Goal: Information Seeking & Learning: Check status

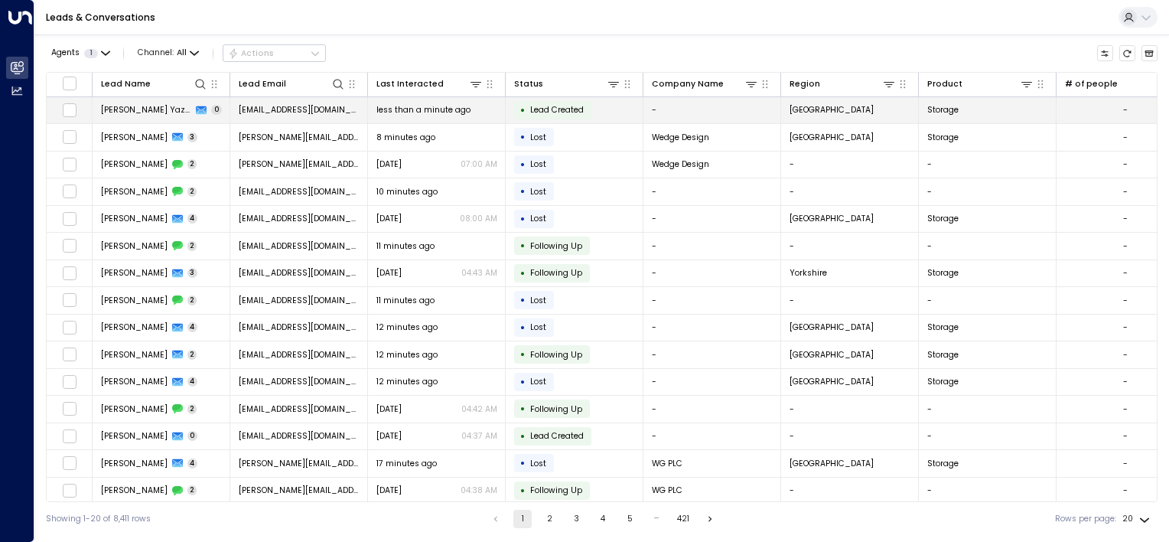
click at [577, 101] on div "• Lead Created" at bounding box center [552, 110] width 77 height 18
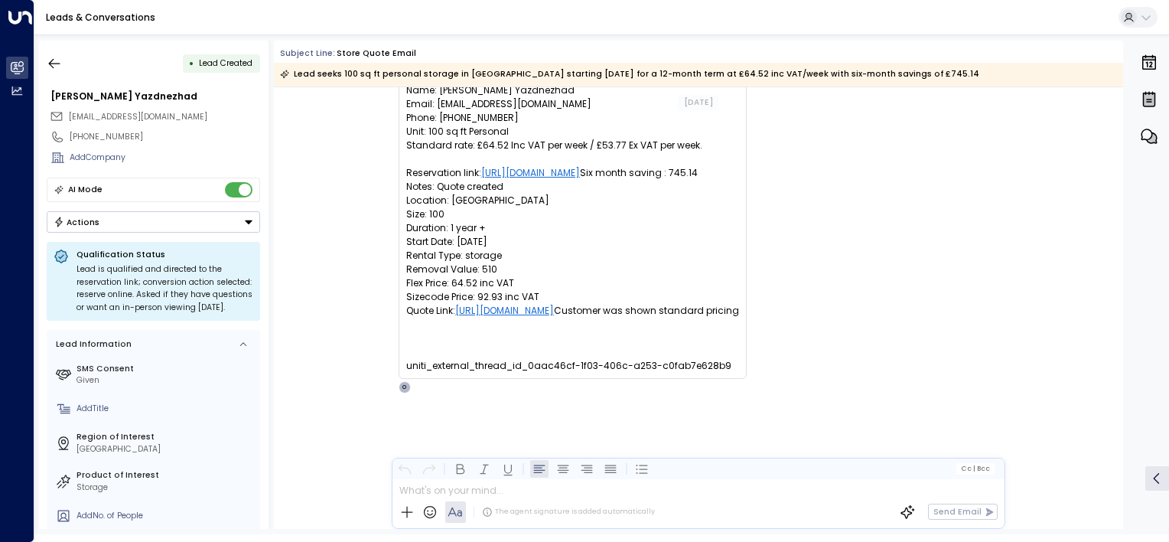
scroll to position [88, 0]
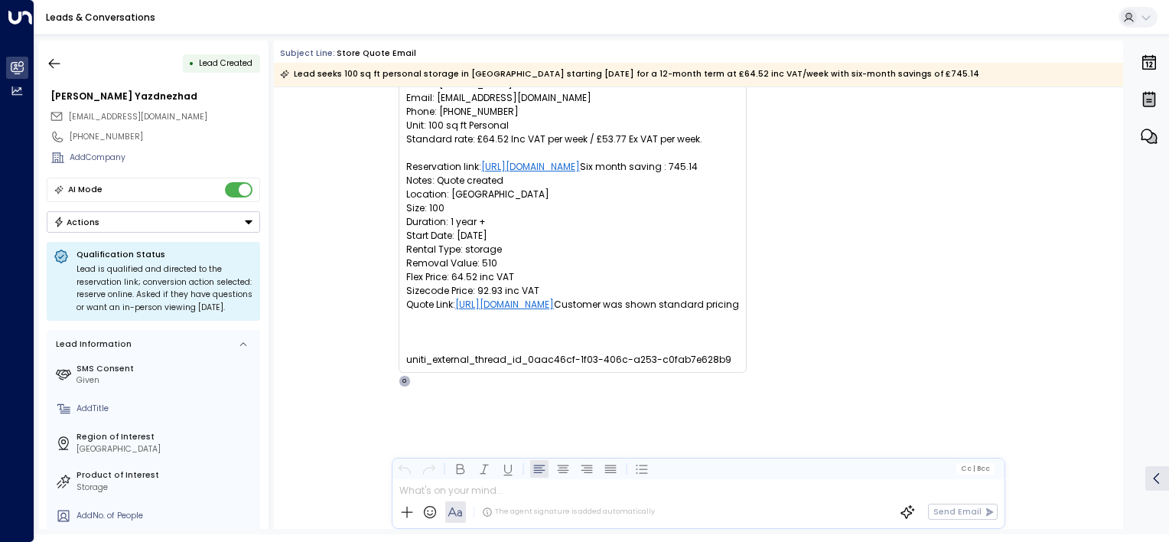
click at [37, 57] on div "• Lead Created [PERSON_NAME] Yazdnezhad [EMAIL_ADDRESS][DOMAIN_NAME] [PHONE_NUM…" at bounding box center [601, 284] width 1135 height 500
click at [56, 57] on icon "button" at bounding box center [54, 63] width 15 height 15
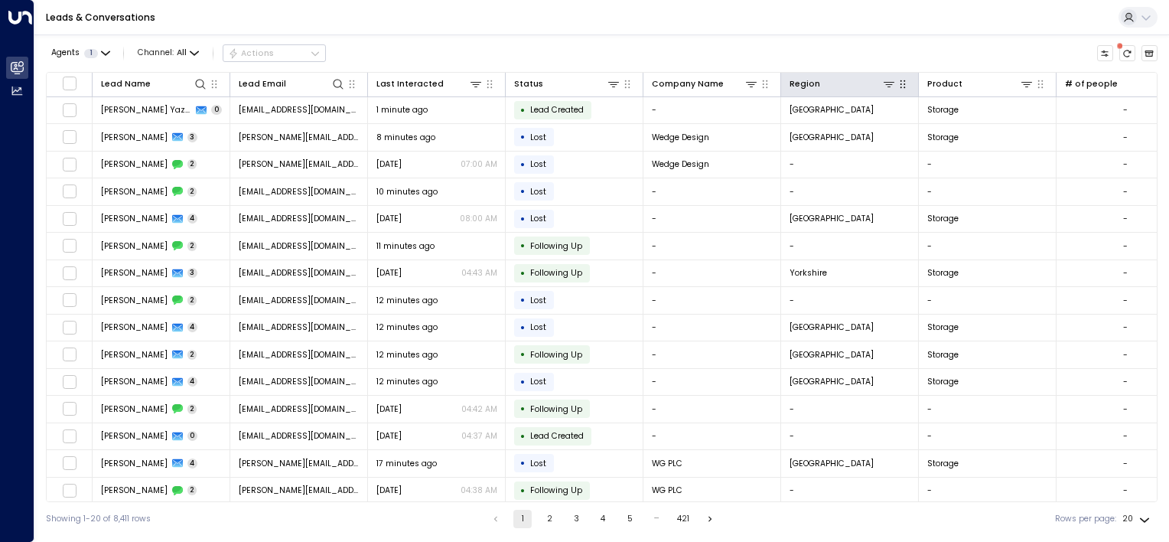
click at [901, 83] on icon "button" at bounding box center [902, 84] width 5 height 8
click at [891, 85] on icon at bounding box center [889, 84] width 12 height 12
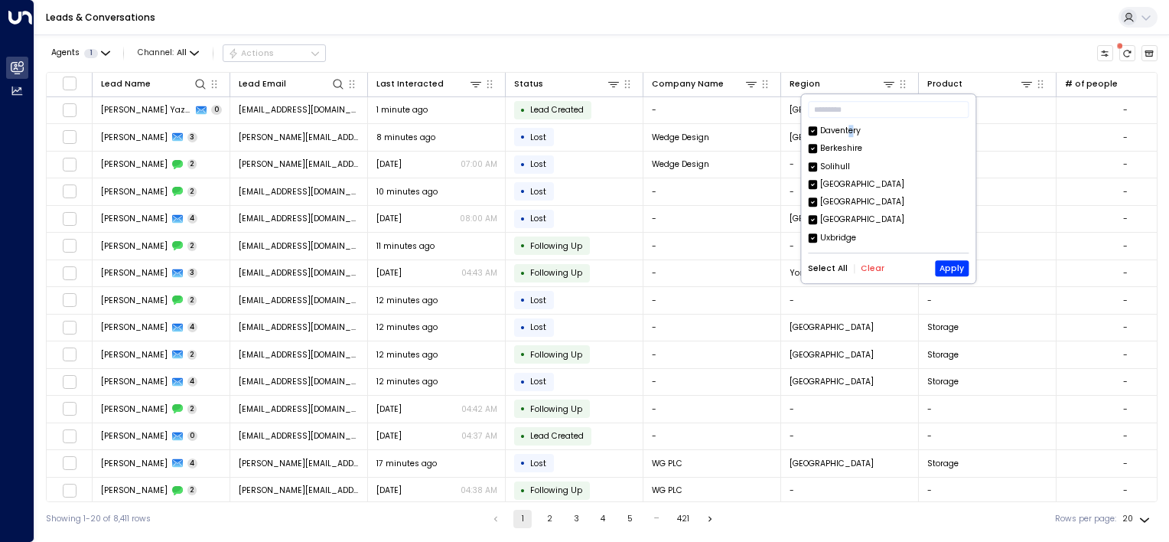
click at [851, 131] on div "Daventery" at bounding box center [840, 131] width 41 height 12
drag, startPoint x: 851, startPoint y: 131, endPoint x: 832, endPoint y: 150, distance: 26.5
click at [832, 150] on div "Berkeshire" at bounding box center [841, 149] width 42 height 12
click at [832, 165] on div "Solihull" at bounding box center [835, 167] width 30 height 12
click at [838, 197] on div "[GEOGRAPHIC_DATA]" at bounding box center [862, 202] width 84 height 12
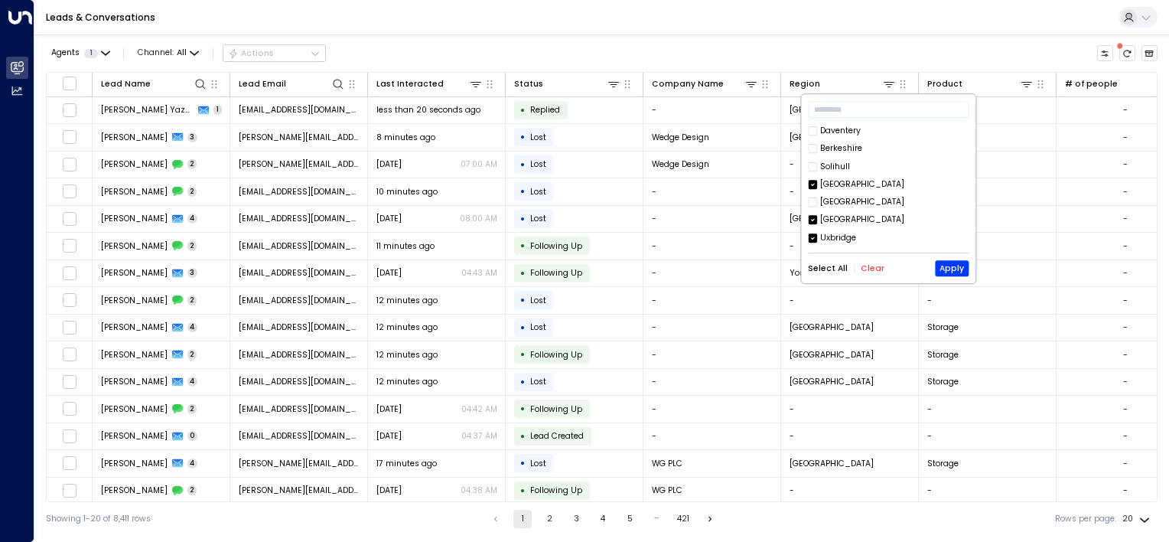
click at [831, 218] on div "[GEOGRAPHIC_DATA]" at bounding box center [862, 220] width 84 height 12
click at [831, 236] on div "Uxbridge" at bounding box center [838, 238] width 36 height 12
click at [841, 237] on div "Yorkshire" at bounding box center [838, 239] width 37 height 12
click at [841, 223] on div "[GEOGRAPHIC_DATA]" at bounding box center [862, 221] width 84 height 12
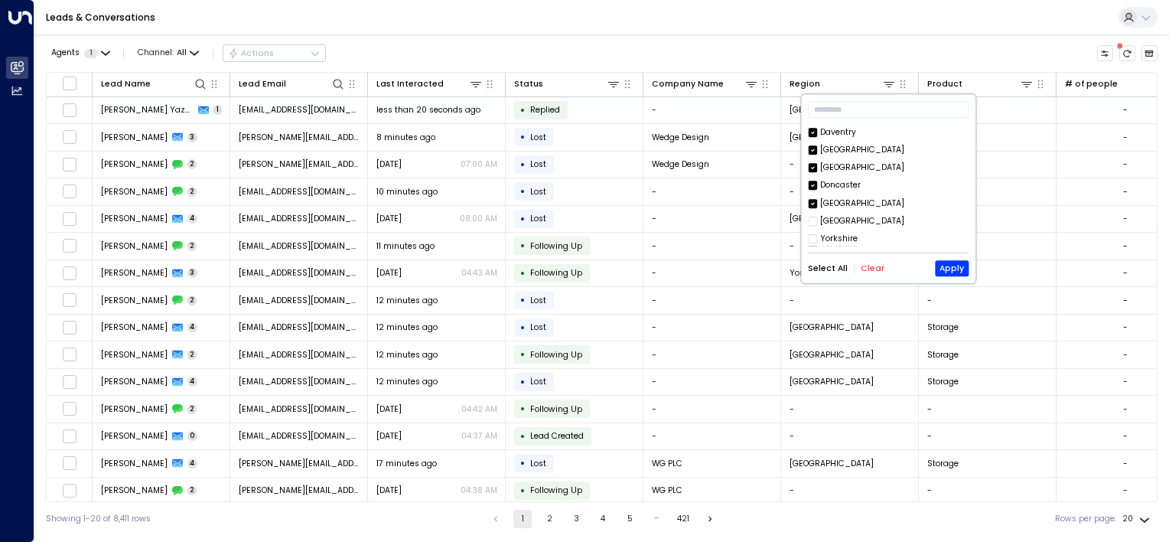
click at [842, 184] on div "Doncaster" at bounding box center [840, 186] width 41 height 12
click at [842, 167] on div "[GEOGRAPHIC_DATA]" at bounding box center [862, 167] width 84 height 12
click at [842, 150] on div "[GEOGRAPHIC_DATA]" at bounding box center [862, 150] width 84 height 12
click at [845, 138] on div "Daventry" at bounding box center [838, 132] width 36 height 12
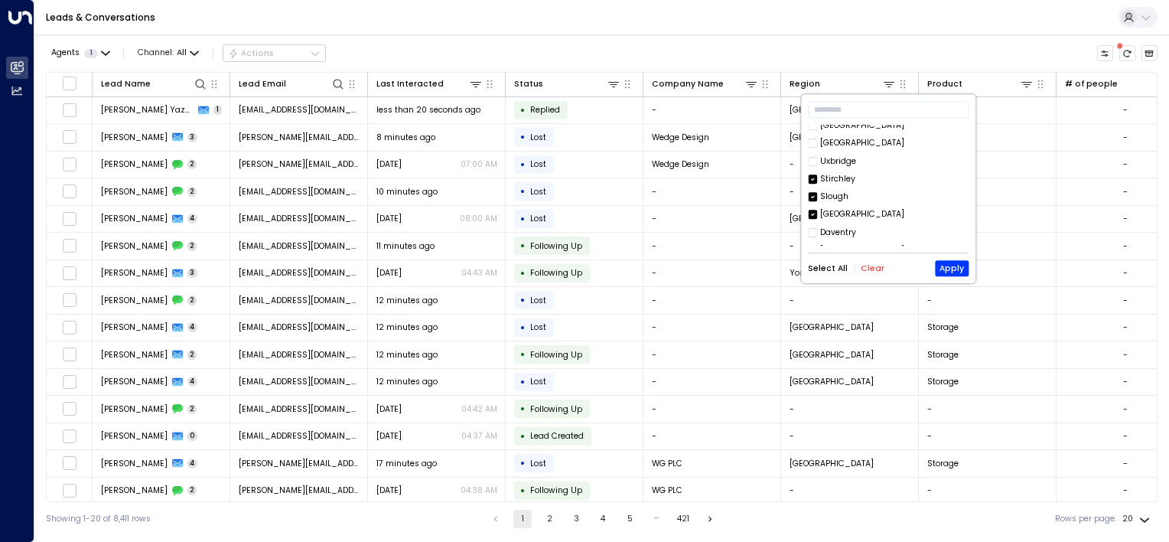
click at [837, 213] on div "[GEOGRAPHIC_DATA]" at bounding box center [862, 215] width 84 height 12
click at [832, 196] on div "Slough" at bounding box center [834, 196] width 28 height 12
click at [833, 178] on div "Stirchley" at bounding box center [837, 179] width 35 height 12
click at [957, 263] on button "Apply" at bounding box center [952, 269] width 34 height 16
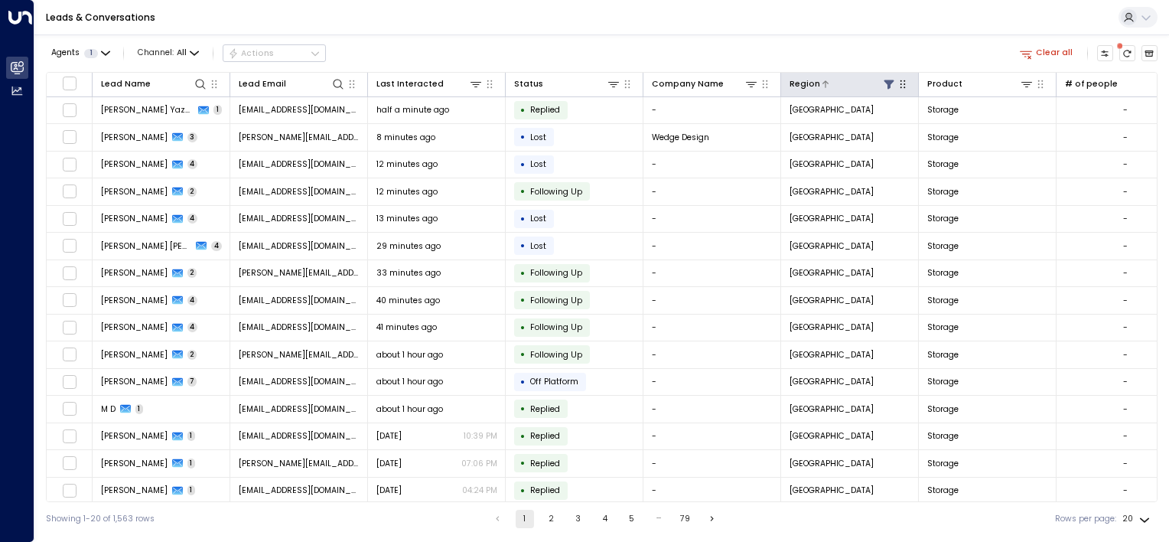
click at [883, 83] on icon at bounding box center [889, 84] width 12 height 12
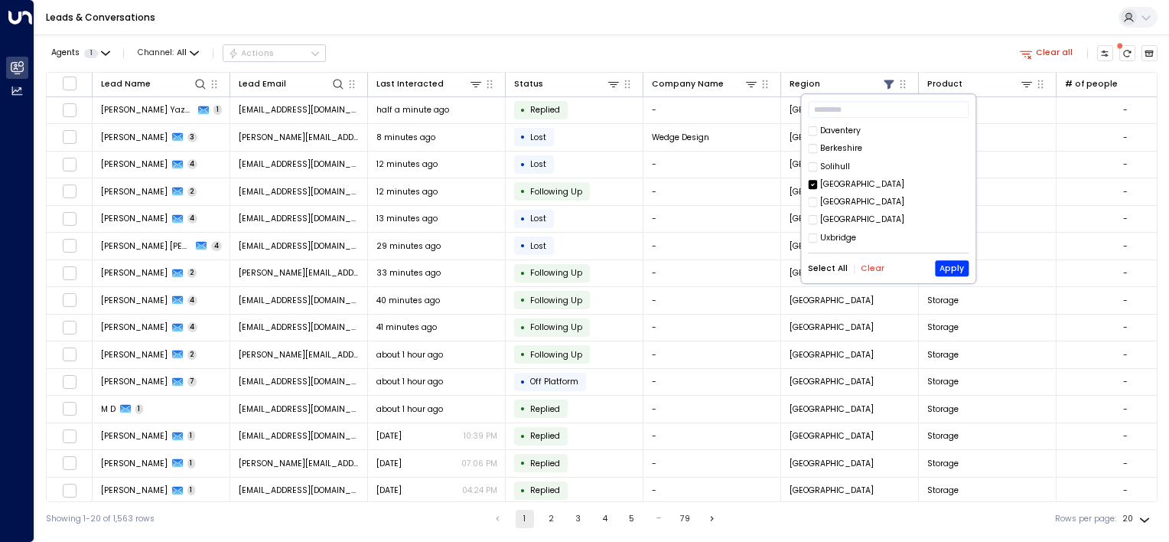
click at [823, 184] on div "[GEOGRAPHIC_DATA]" at bounding box center [862, 184] width 84 height 12
click at [947, 262] on button "Apply" at bounding box center [952, 269] width 34 height 16
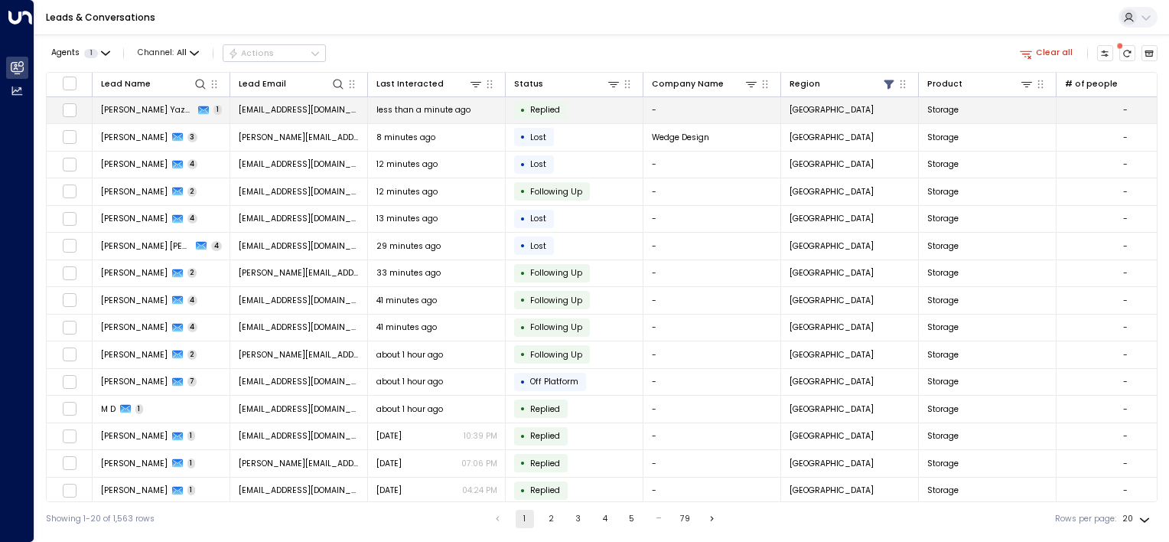
click at [133, 106] on span "[PERSON_NAME] Yazdnezhad" at bounding box center [147, 109] width 93 height 11
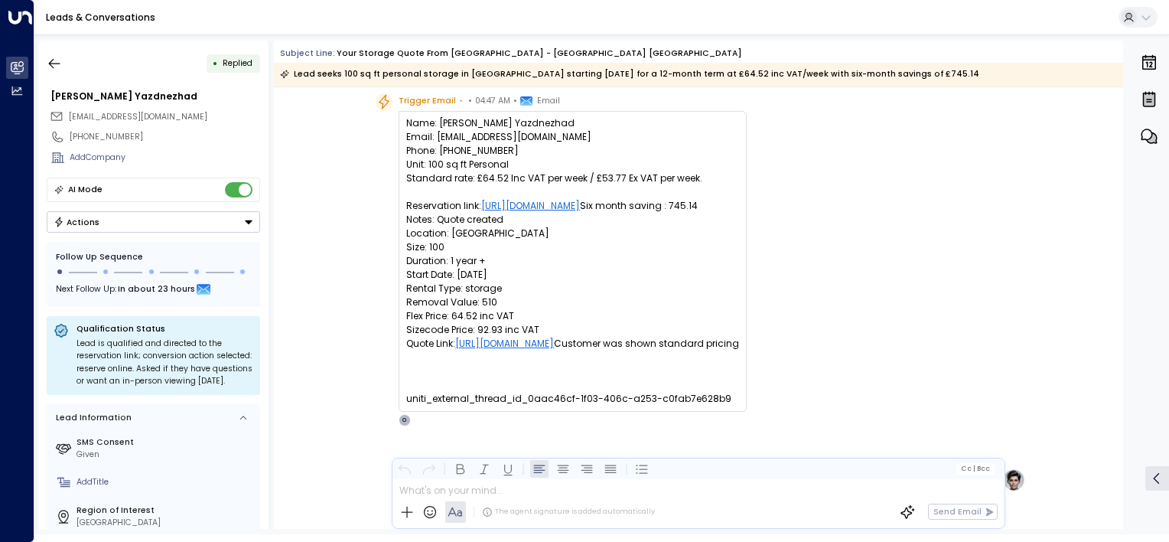
scroll to position [585, 0]
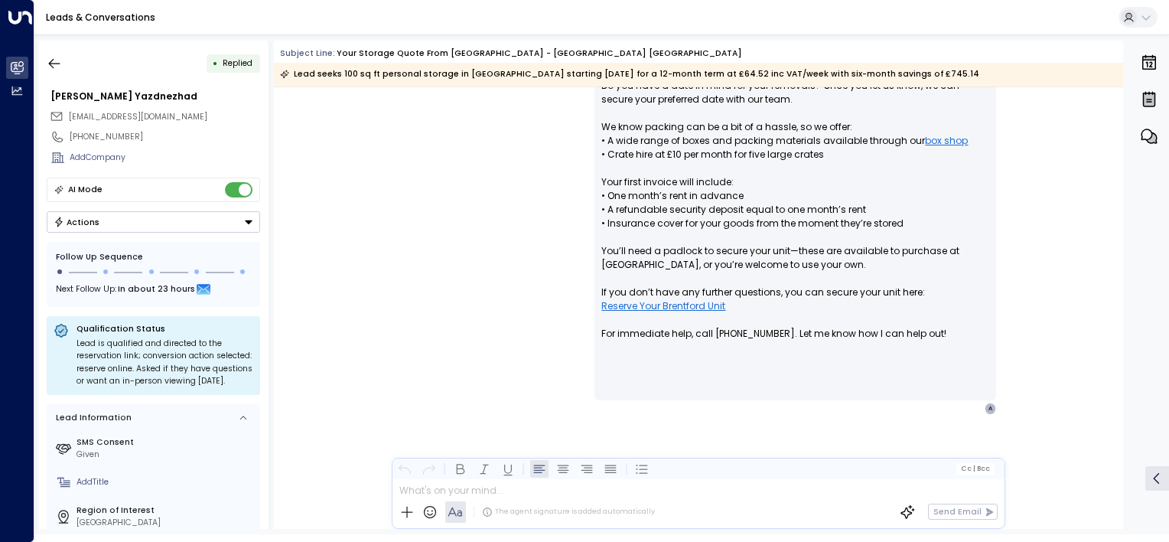
drag, startPoint x: 56, startPoint y: 57, endPoint x: 87, endPoint y: 34, distance: 39.3
click at [56, 57] on icon "button" at bounding box center [54, 63] width 15 height 15
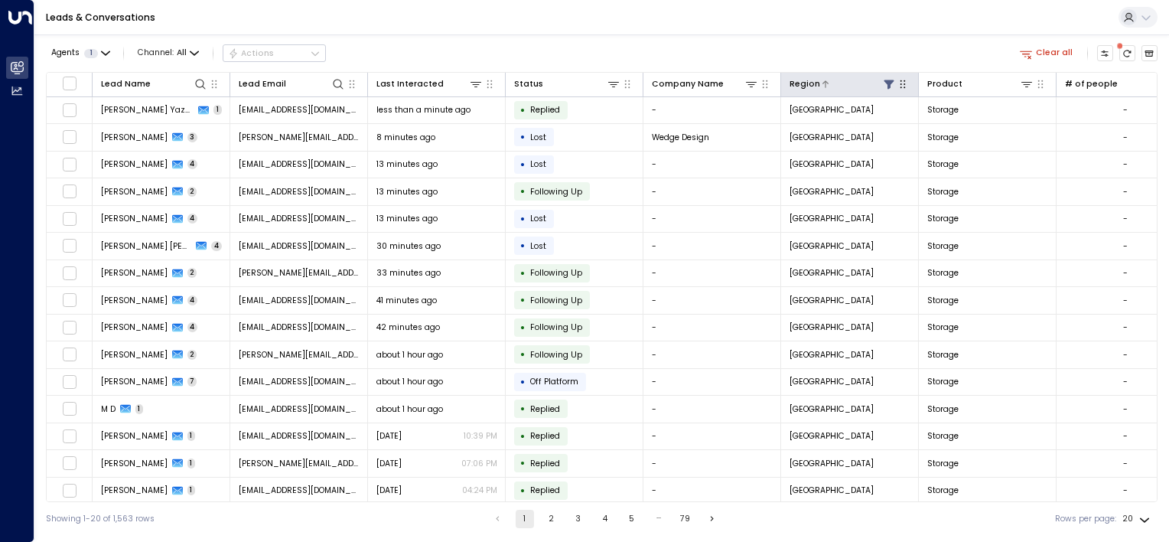
click at [884, 83] on icon at bounding box center [889, 84] width 12 height 12
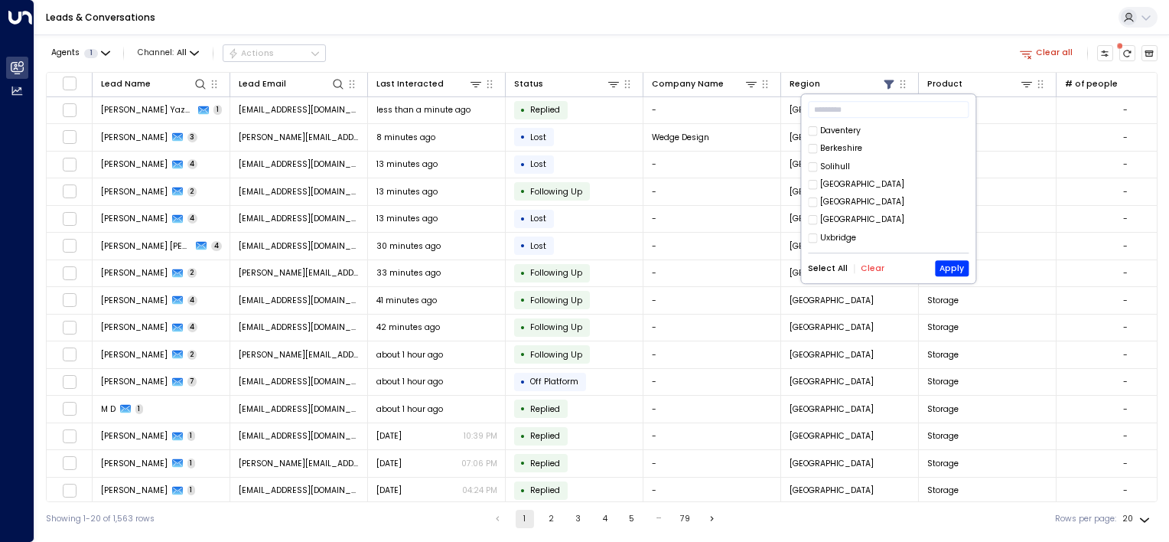
click at [750, 38] on div "Agents 1 Channel: All Actions Clear all Lead Name Lead Email Last Interacted St…" at bounding box center [602, 284] width 1112 height 501
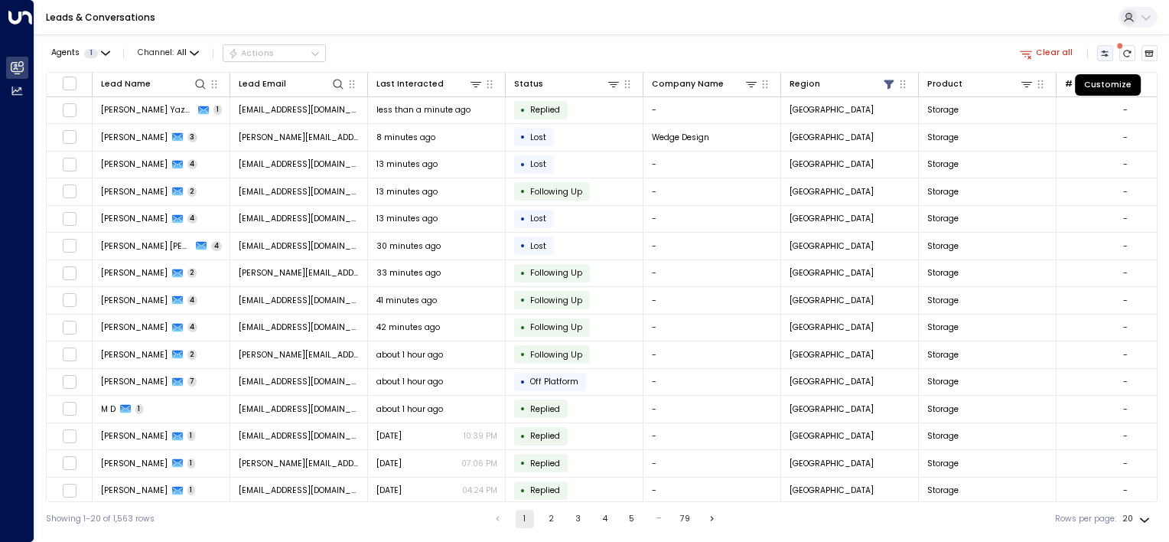
click at [1102, 56] on icon "Customize" at bounding box center [1104, 53] width 9 height 9
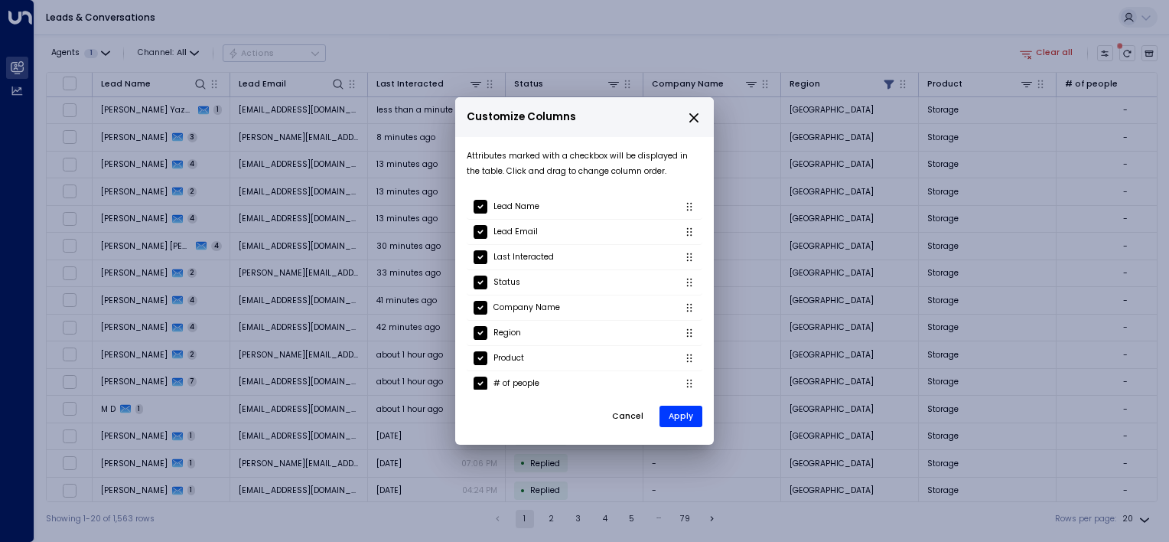
click at [601, 41] on div "Customize Columns Attributes marked with a checkbox will be displayed in the ta…" at bounding box center [584, 271] width 1169 height 542
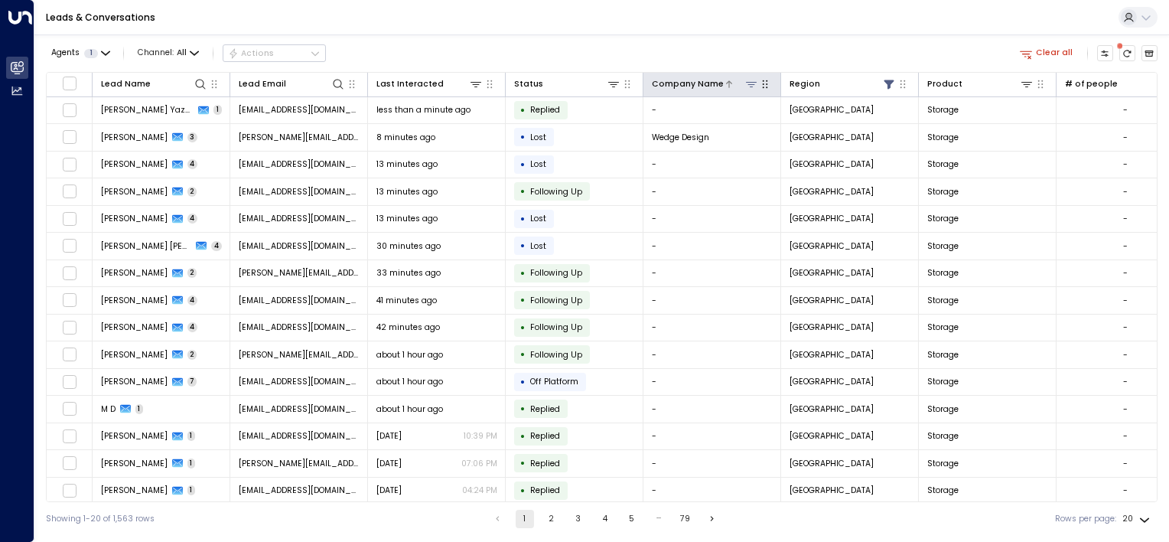
click at [747, 82] on icon at bounding box center [751, 84] width 11 height 5
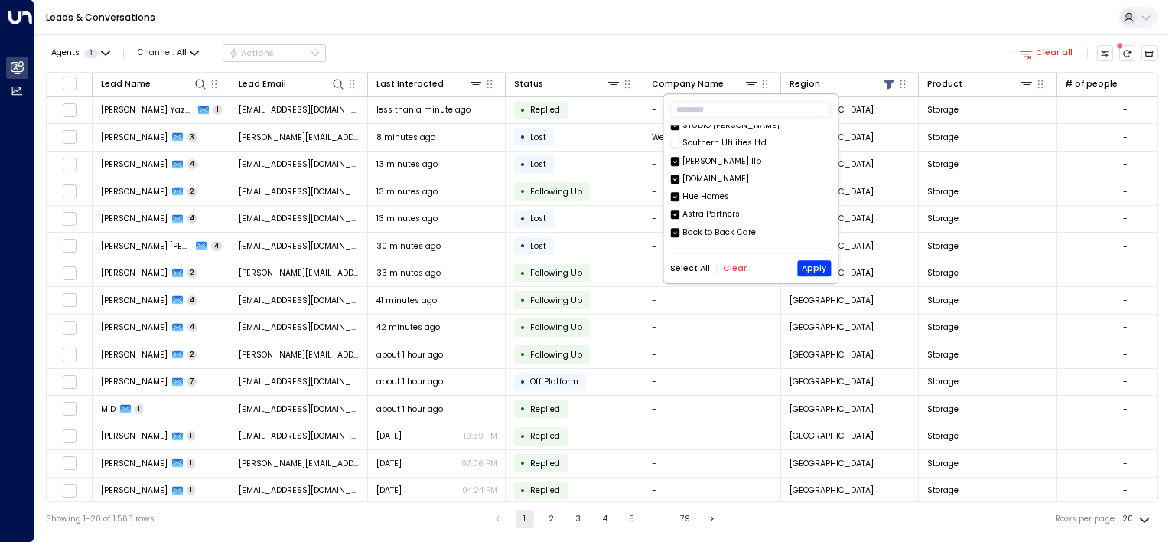
scroll to position [2295, 0]
click at [536, 35] on div "Agents 1 Channel: All Actions Clear all Lead Name Lead Email Last Interacted St…" at bounding box center [602, 284] width 1112 height 501
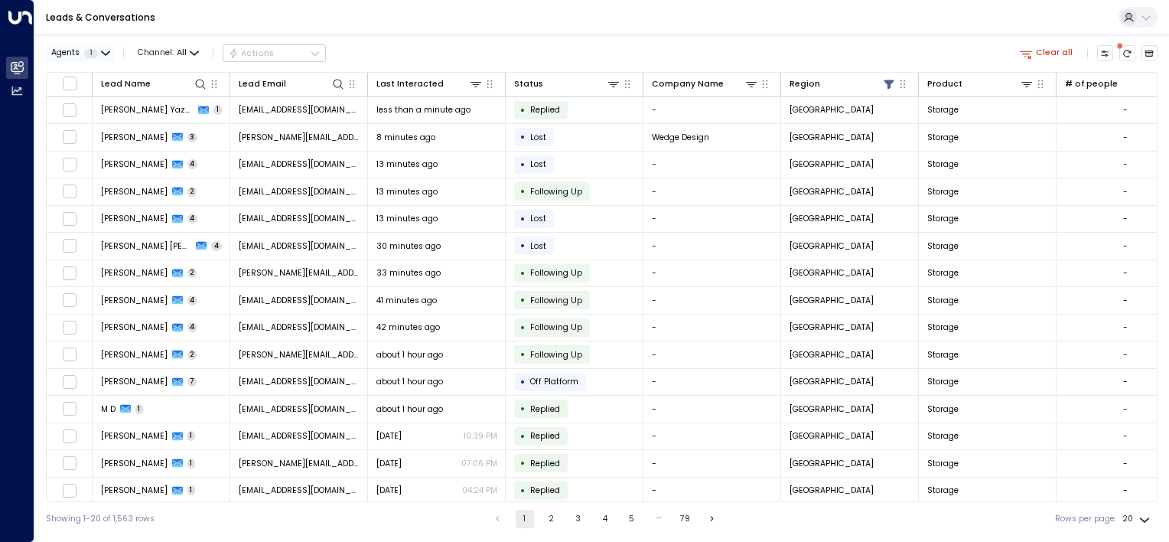
click at [103, 46] on button "Agents 1" at bounding box center [80, 53] width 68 height 16
click at [103, 46] on div at bounding box center [584, 271] width 1169 height 542
click at [182, 54] on span "All" at bounding box center [182, 52] width 10 height 9
click at [182, 54] on div at bounding box center [584, 271] width 1169 height 542
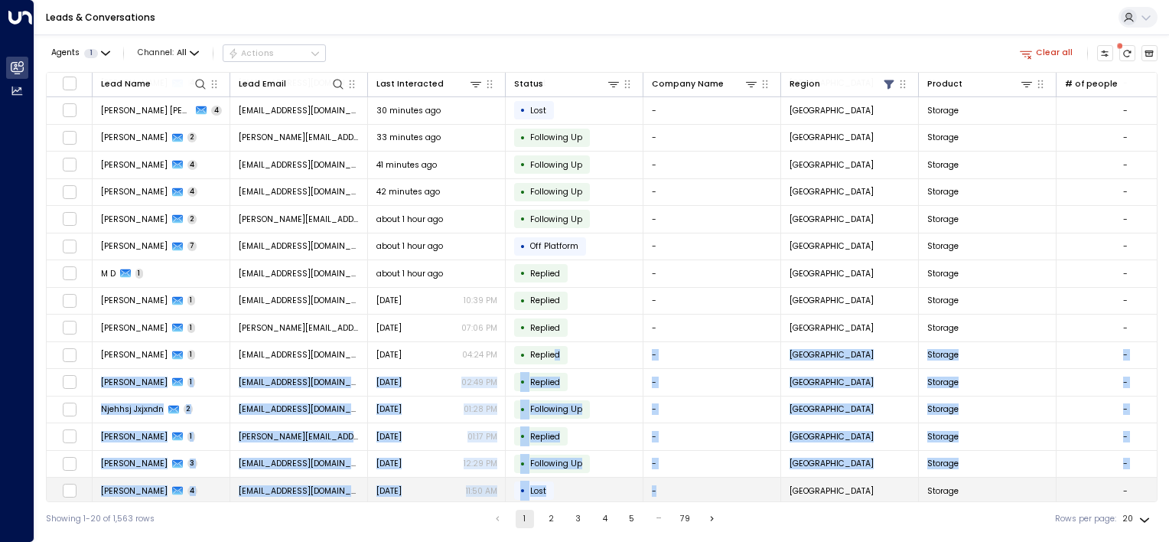
scroll to position [138, 0]
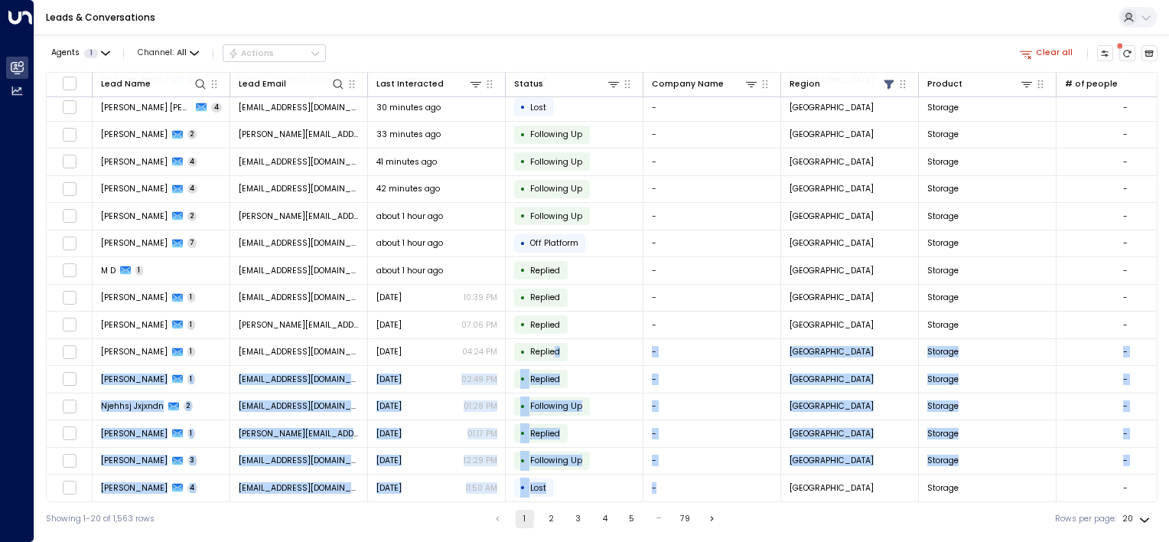
drag, startPoint x: 554, startPoint y: 500, endPoint x: 774, endPoint y: 498, distance: 220.3
click at [774, 498] on div "Lead Name Lead Email Last Interacted Status Company Name Region Product # of pe…" at bounding box center [602, 287] width 1112 height 430
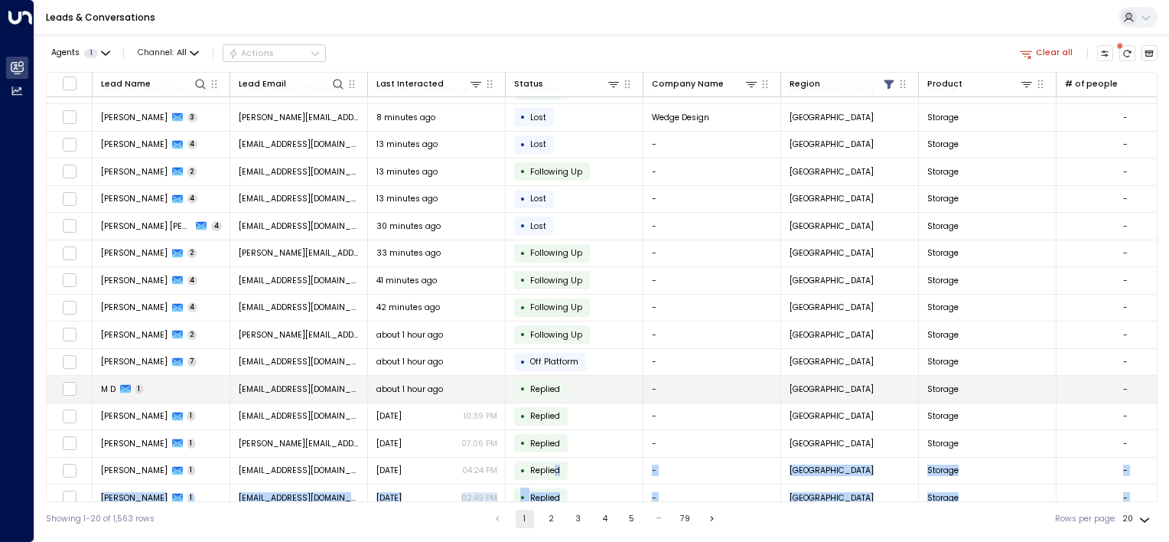
scroll to position [0, 0]
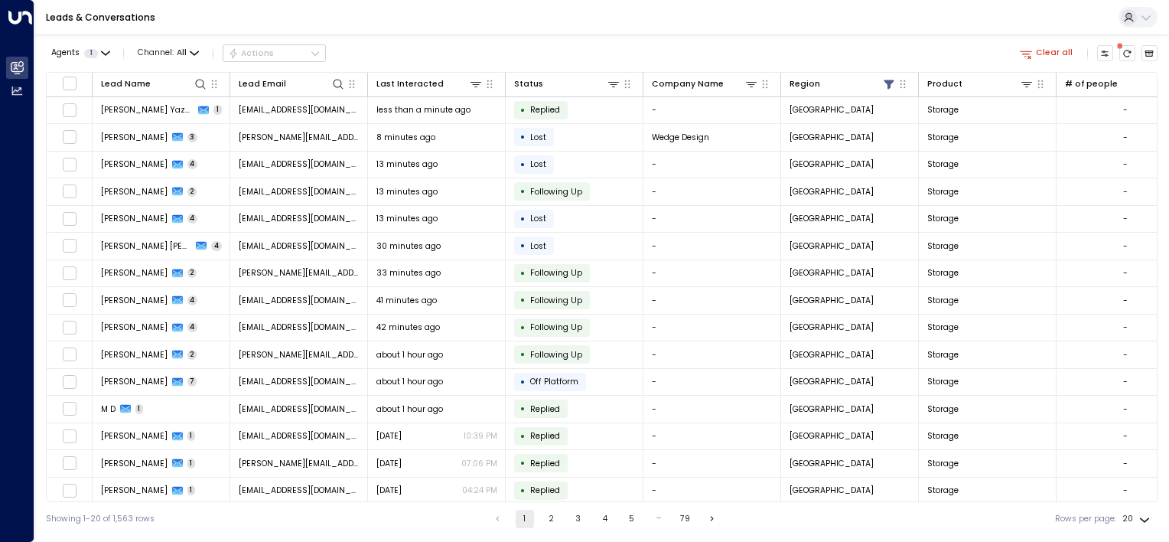
click at [697, 32] on div "Leads & Conversations" at bounding box center [601, 17] width 1135 height 35
